Goal: Information Seeking & Learning: Compare options

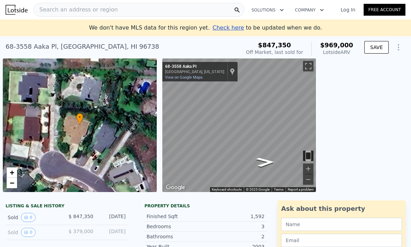
click at [175, 8] on div "Search an address or region" at bounding box center [138, 10] width 211 height 14
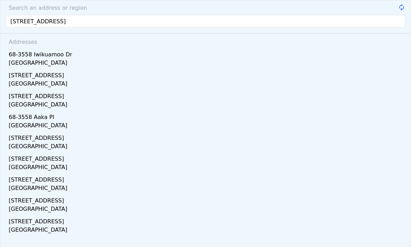
type input "68-3558 Haia Street"
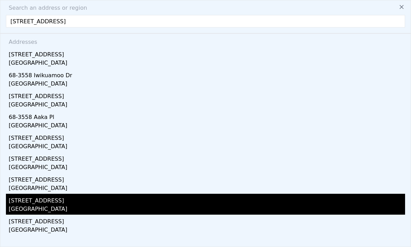
click at [20, 194] on div "68-3547 Haia St" at bounding box center [207, 199] width 396 height 11
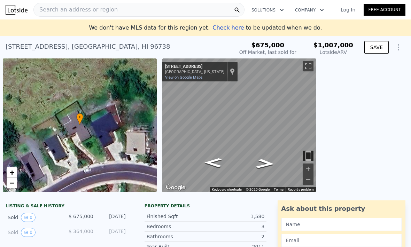
checkbox input "true"
type input "$ 969,000"
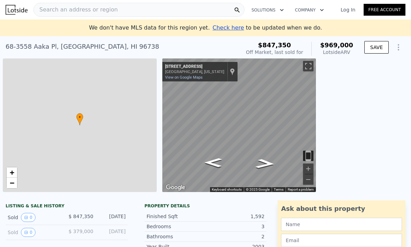
type input "2.5"
type input "1155"
type input "$ 12,752"
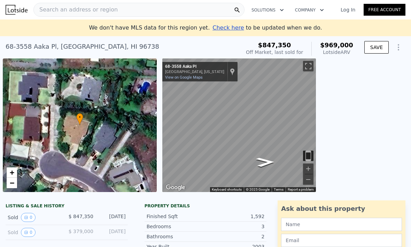
checkbox input "false"
type input "$ 1,007,000"
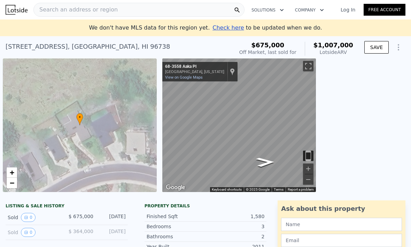
type input "3"
type input "1290"
type input "$ 226,703"
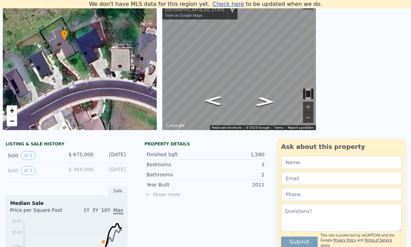
scroll to position [95, 0]
